Goal: Information Seeking & Learning: Find specific fact

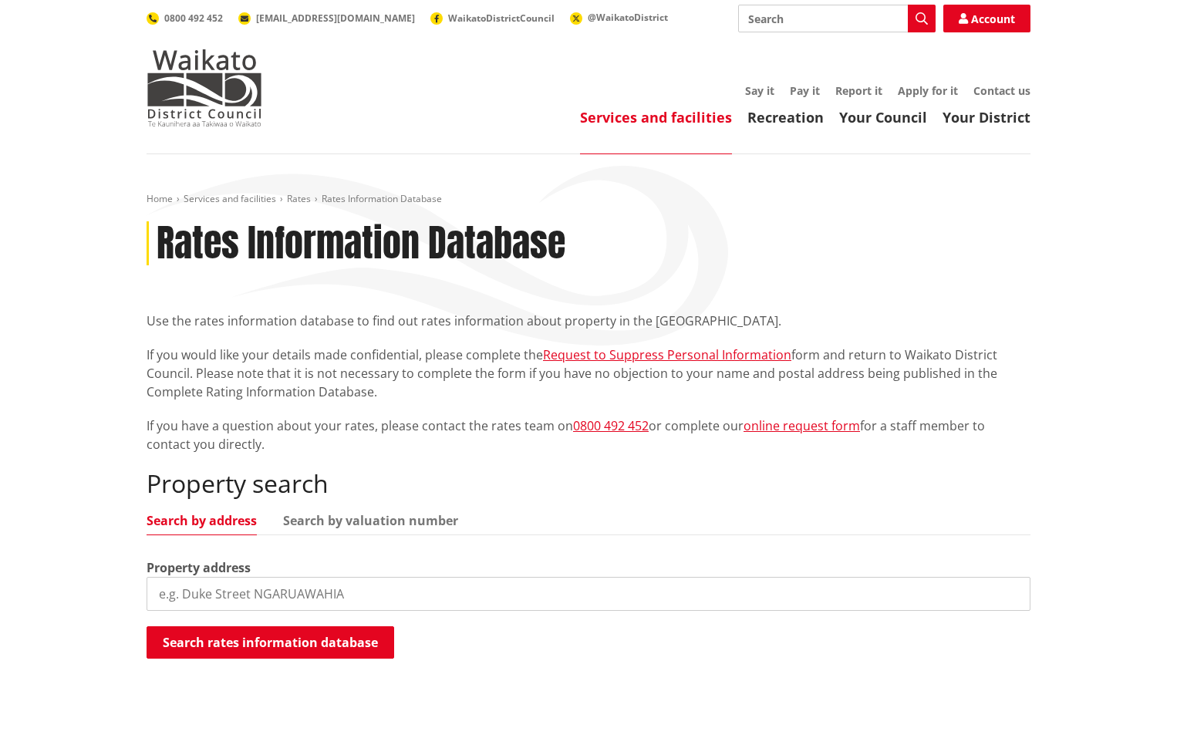
scroll to position [154, 0]
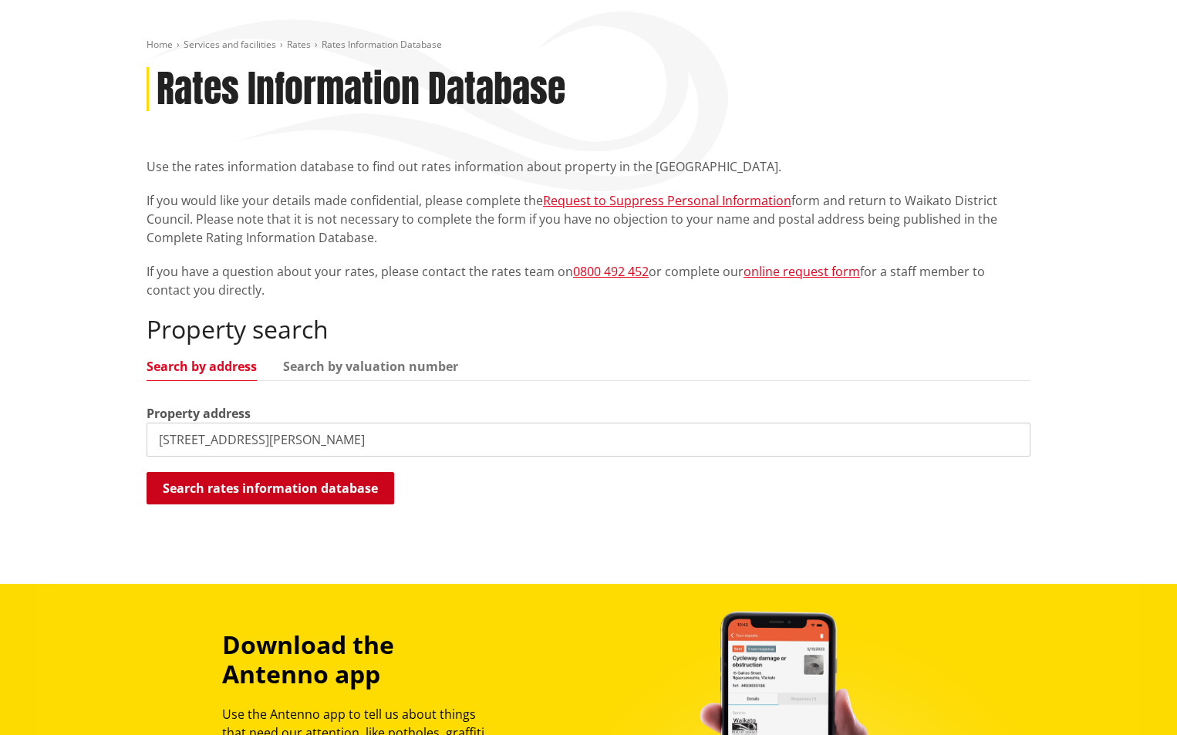
type input "36 pendergrast road"
click at [267, 494] on button "Search rates information database" at bounding box center [271, 488] width 248 height 32
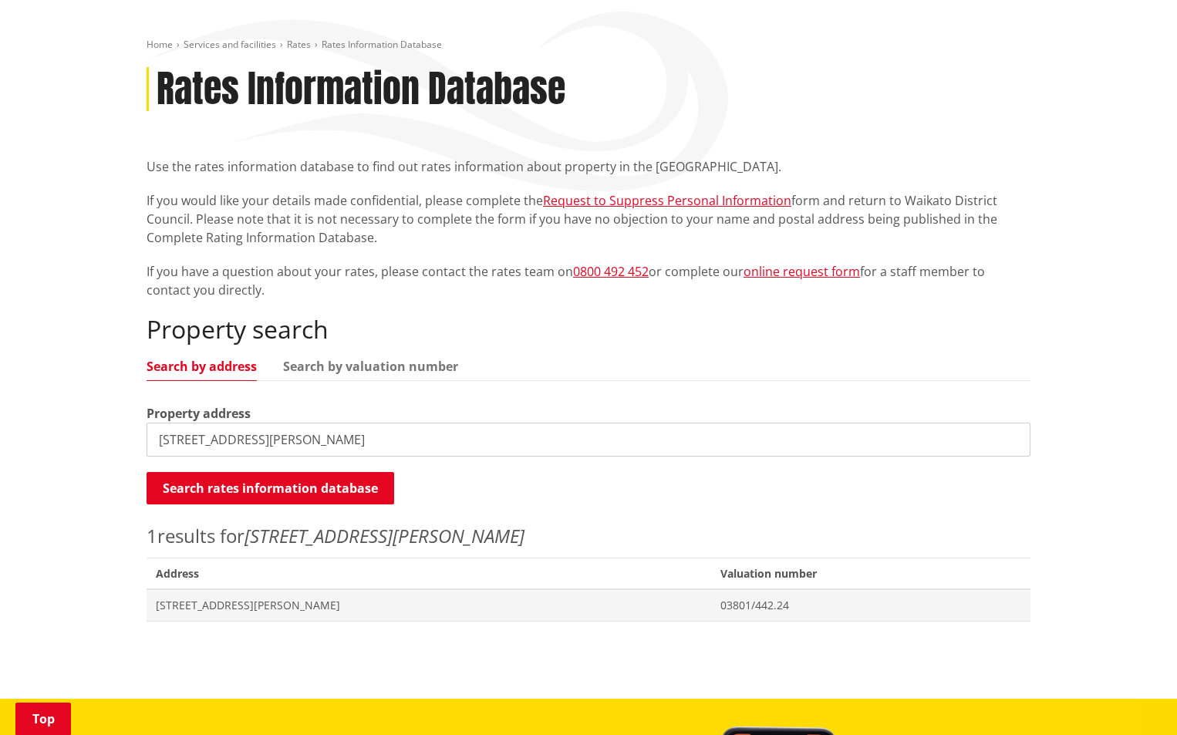
scroll to position [309, 0]
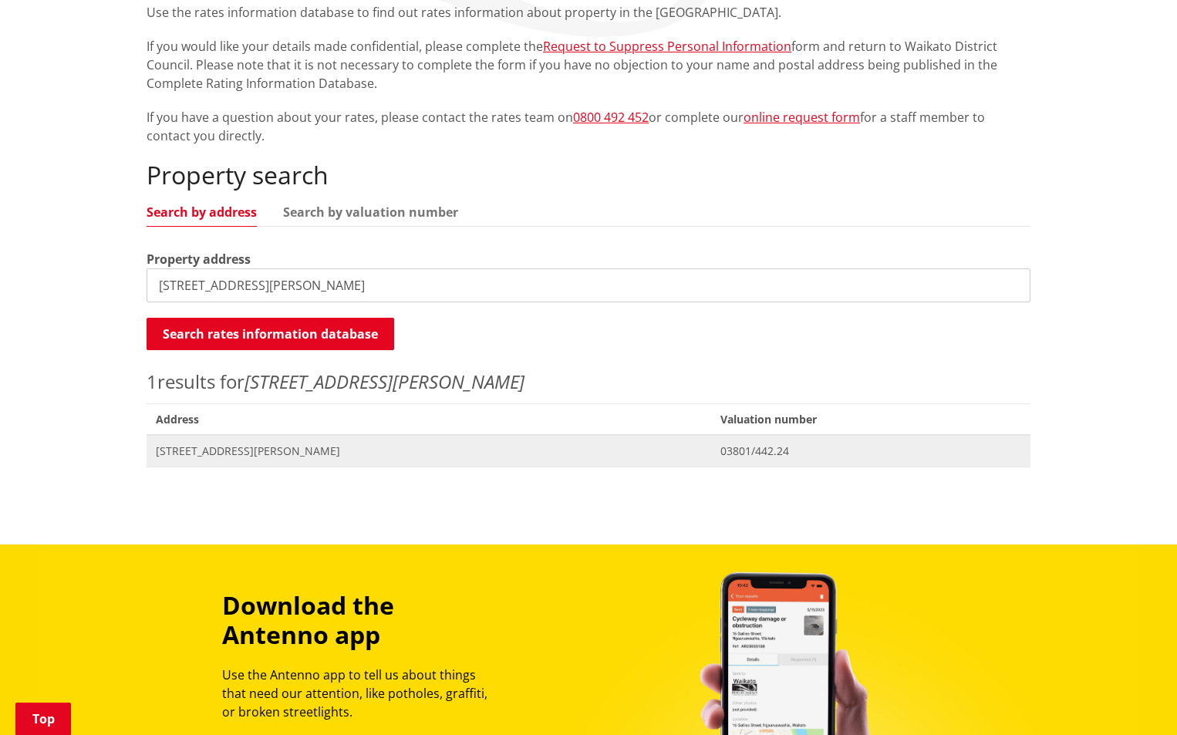
click at [199, 448] on span "[STREET_ADDRESS][PERSON_NAME]" at bounding box center [429, 450] width 546 height 15
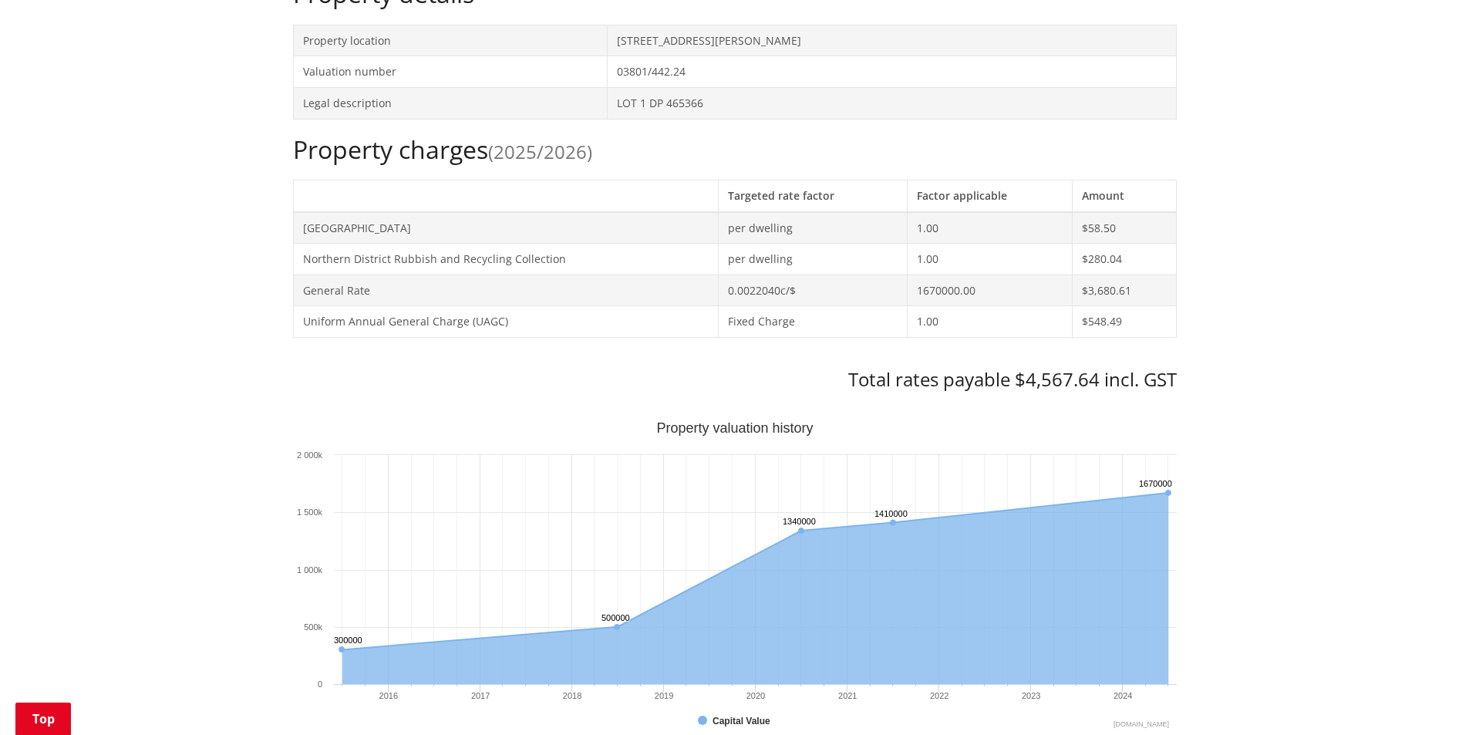
scroll to position [77, 0]
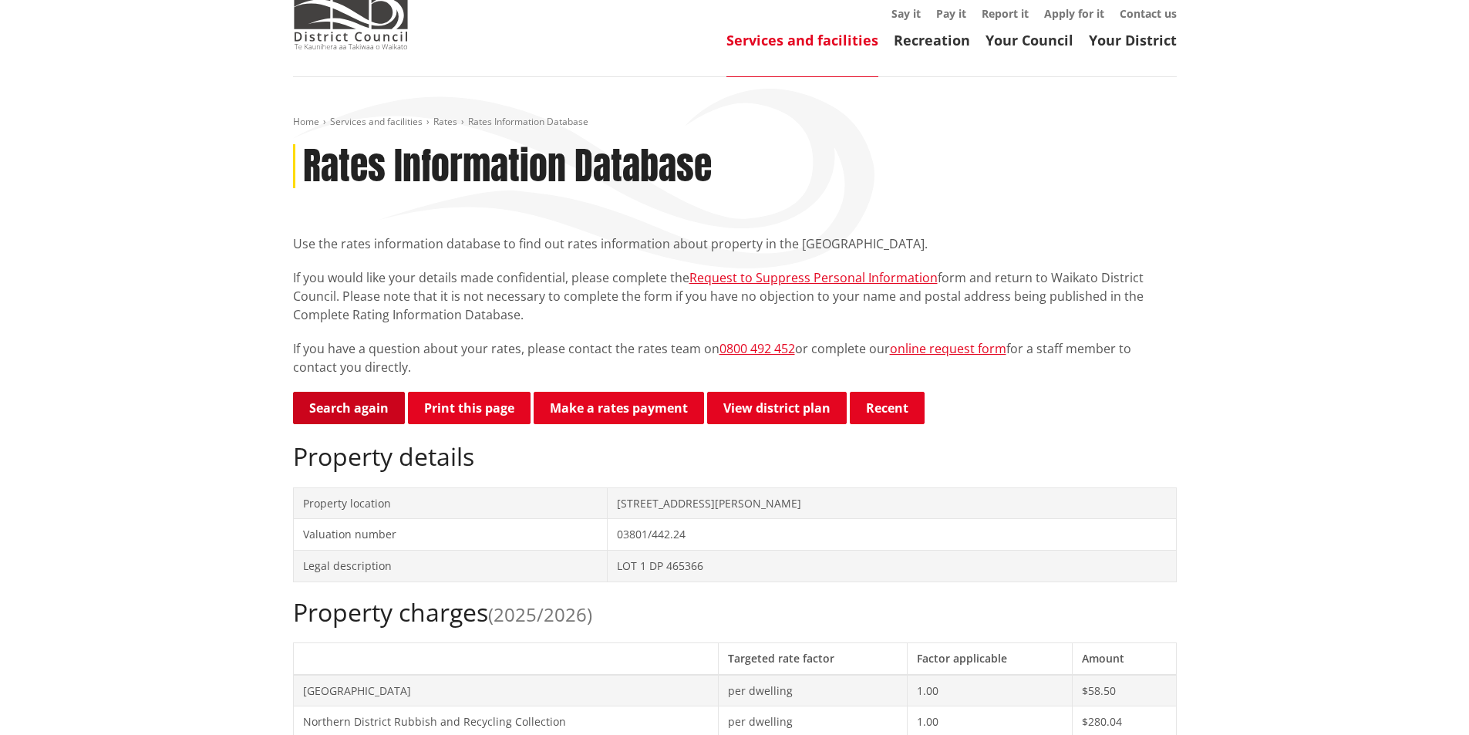
click at [340, 409] on link "Search again" at bounding box center [349, 408] width 112 height 32
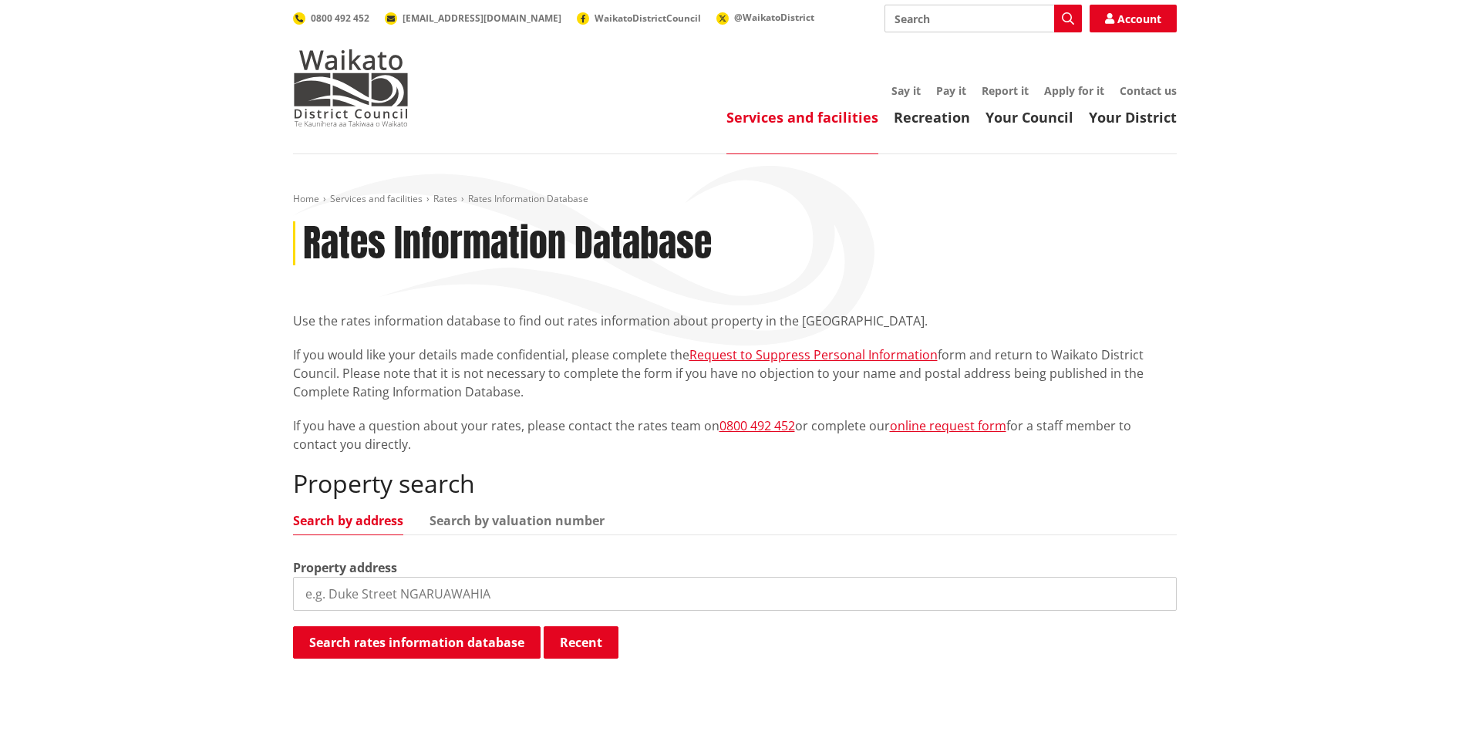
click at [324, 592] on input "search" at bounding box center [735, 594] width 884 height 34
type input "34 pendergrast"
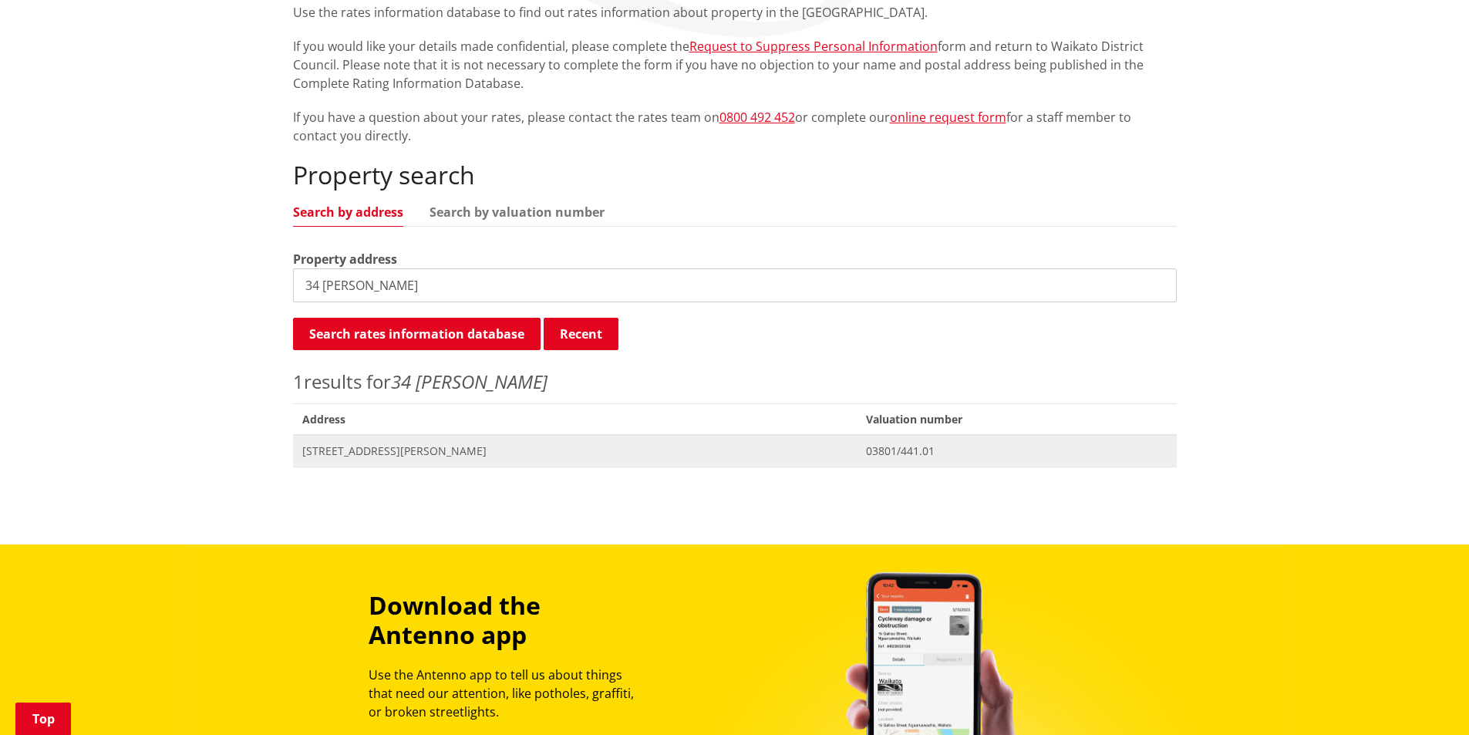
click at [395, 454] on span "34 Pendergrast Road MANGATAWHIRI" at bounding box center [575, 450] width 546 height 15
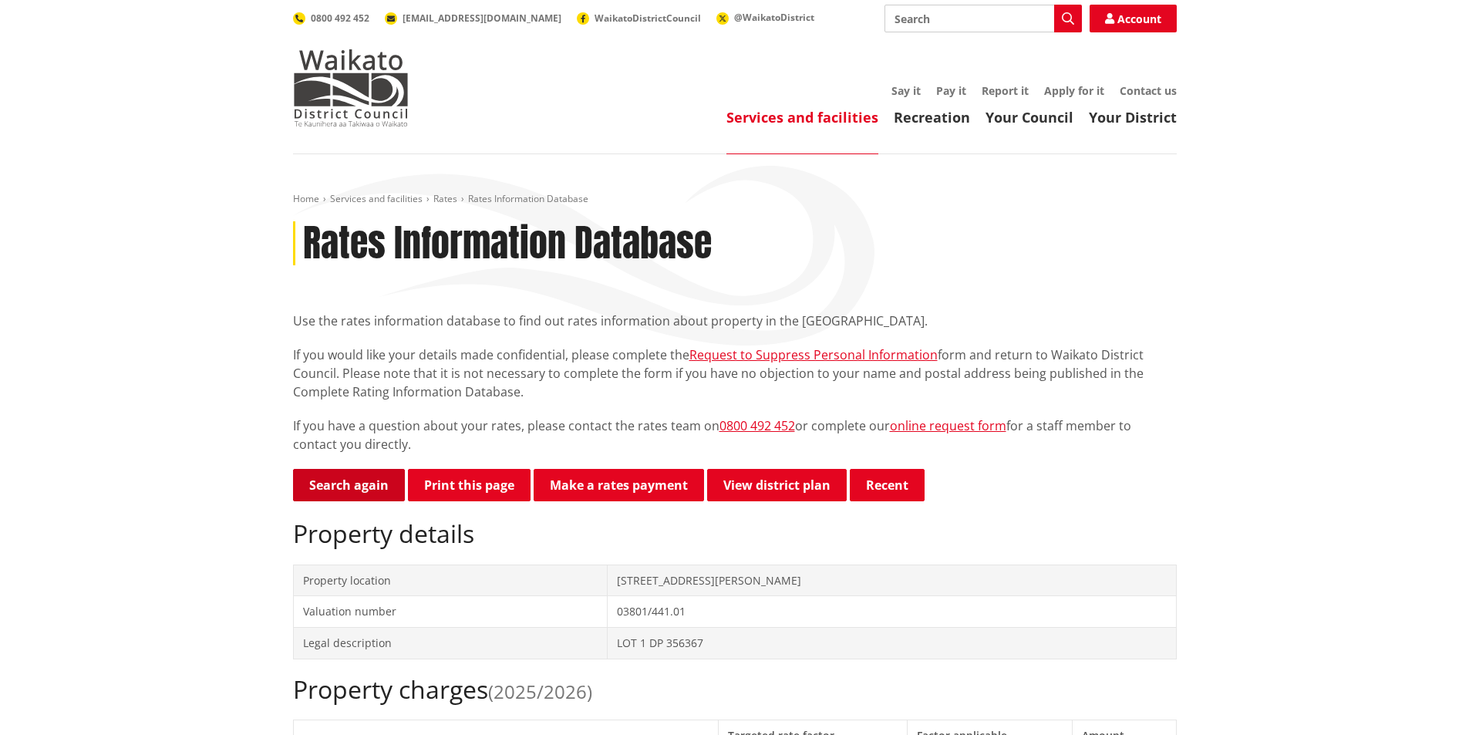
click at [359, 490] on link "Search again" at bounding box center [349, 485] width 112 height 32
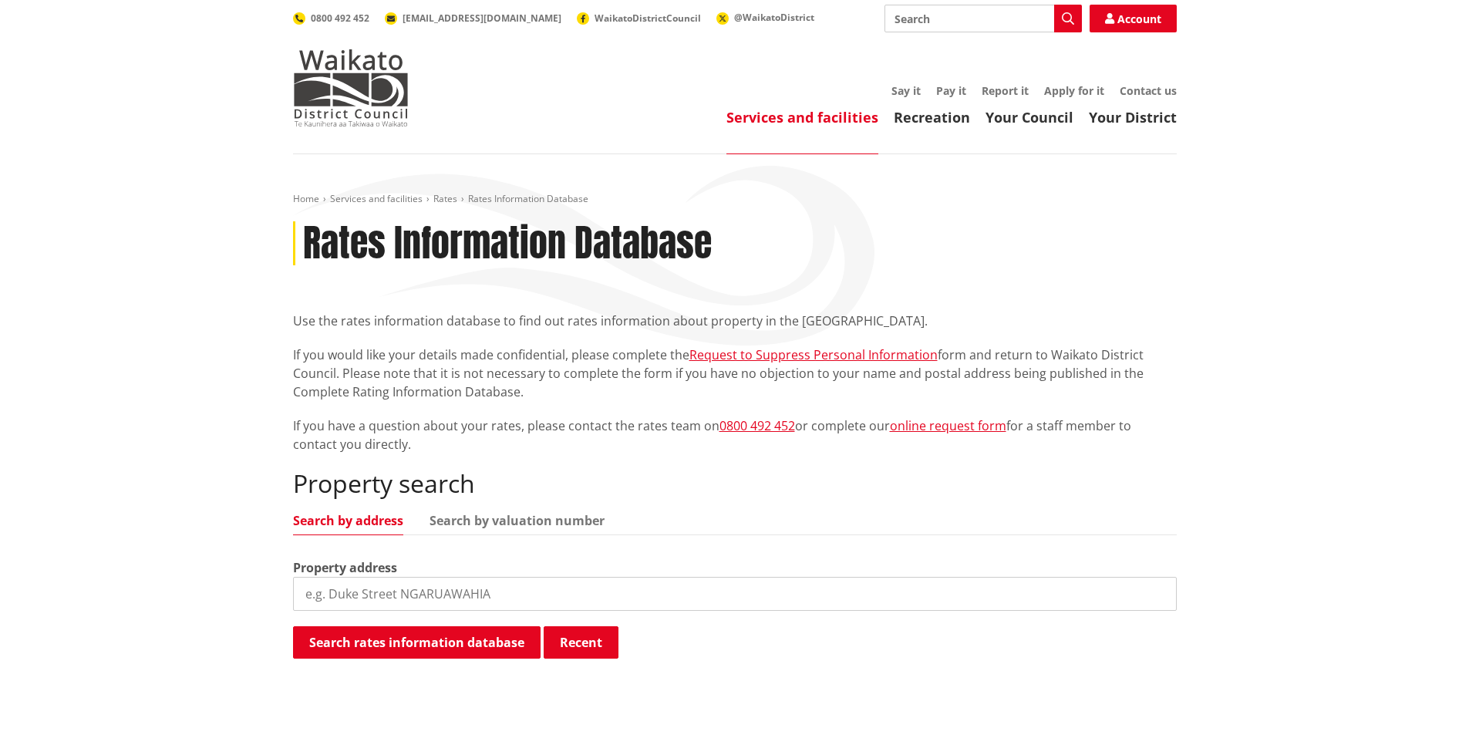
click at [309, 598] on input "search" at bounding box center [735, 594] width 884 height 34
type input "31 pendergrast"
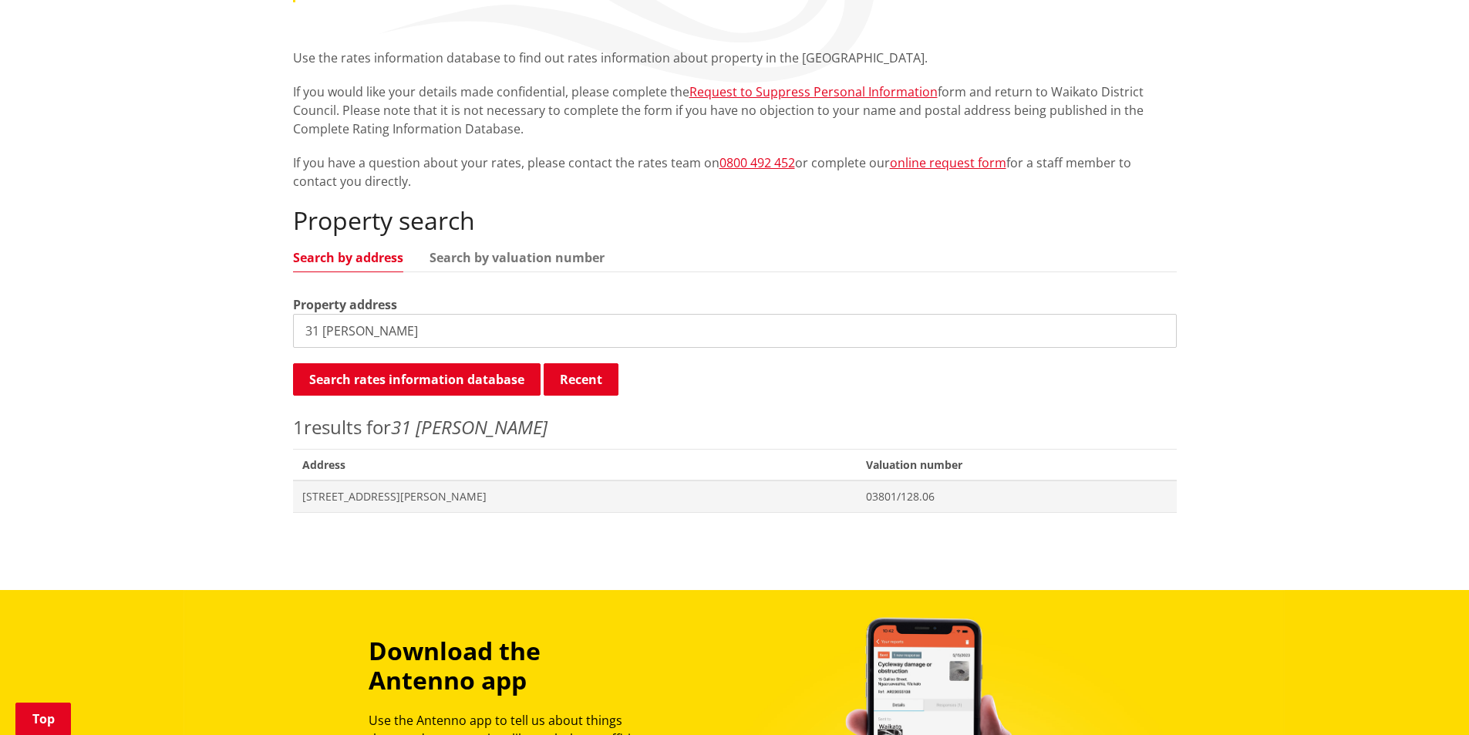
scroll to position [309, 0]
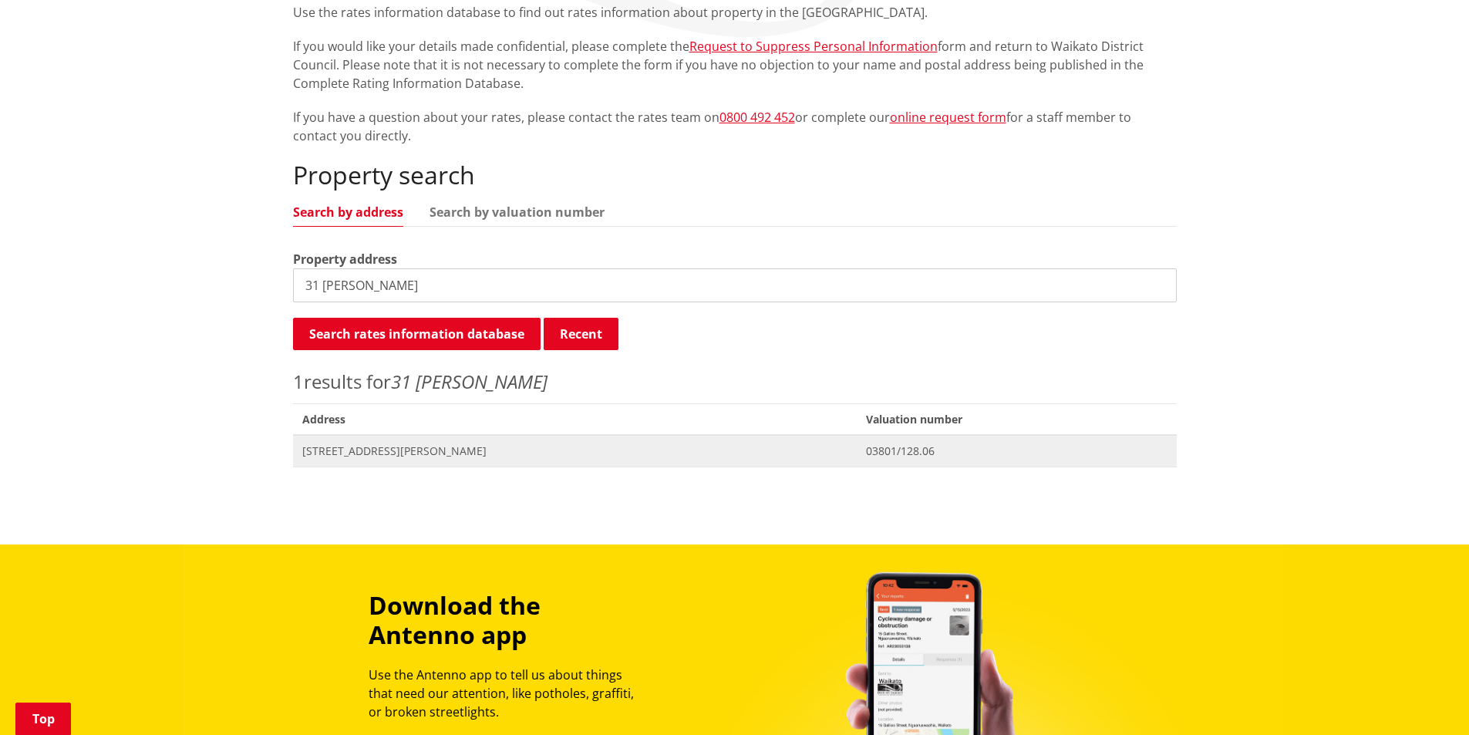
click at [354, 457] on span "[STREET_ADDRESS][PERSON_NAME]" at bounding box center [575, 450] width 546 height 15
